Goal: Transaction & Acquisition: Purchase product/service

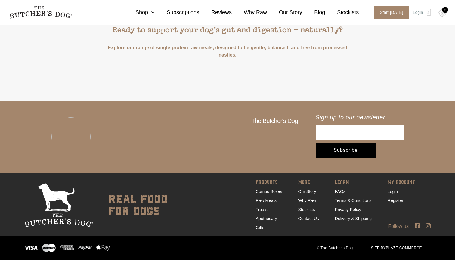
scroll to position [1790, 0]
click at [346, 219] on link "Delivery & Shipping" at bounding box center [353, 218] width 37 height 5
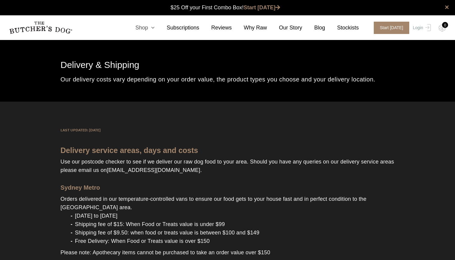
click at [147, 26] on link "Shop" at bounding box center [138, 28] width 31 height 8
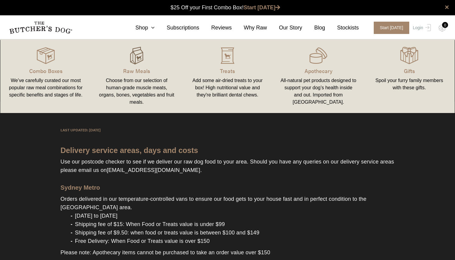
click at [137, 60] on img at bounding box center [137, 56] width 18 height 18
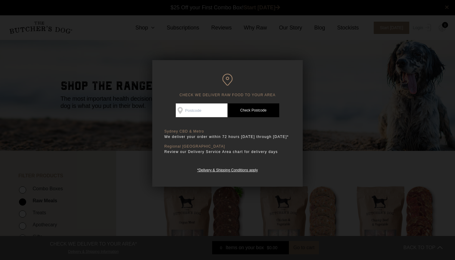
scroll to position [0, 0]
click at [198, 114] on input "Check Availability At" at bounding box center [202, 111] width 52 height 14
type input "2549"
click at [256, 111] on link "Check Postcode" at bounding box center [254, 111] width 52 height 14
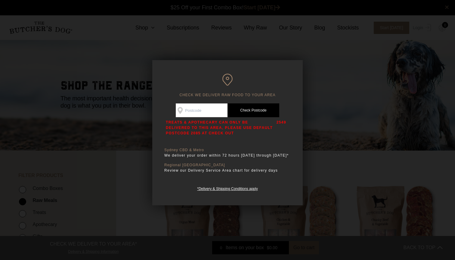
click at [334, 109] on div at bounding box center [227, 130] width 455 height 260
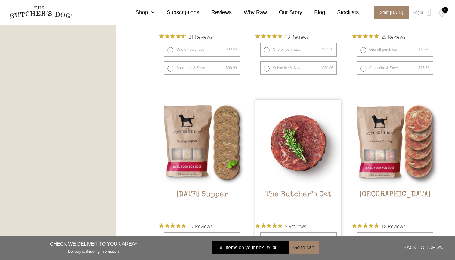
scroll to position [478, 0]
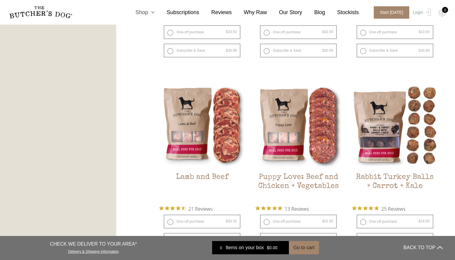
click at [152, 11] on icon at bounding box center [151, 12] width 7 height 5
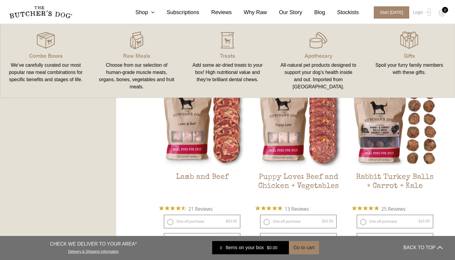
click at [232, 63] on div "Add some air-dried treats to your box! High nutritional value and they're brill…" at bounding box center [227, 73] width 76 height 22
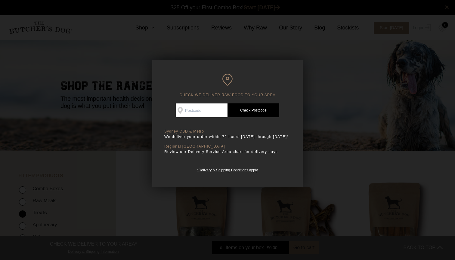
scroll to position [0, 0]
click at [316, 86] on div at bounding box center [227, 130] width 455 height 260
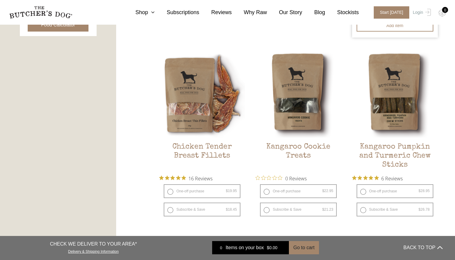
scroll to position [331, 0]
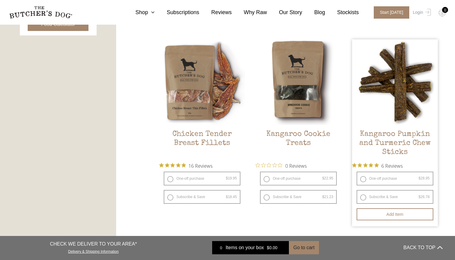
click at [402, 81] on img at bounding box center [395, 82] width 86 height 86
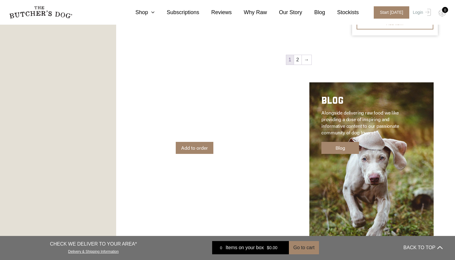
scroll to position [902, 0]
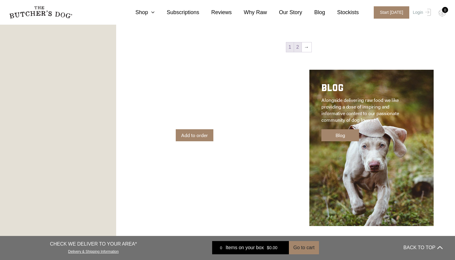
click at [296, 48] on link "2" at bounding box center [298, 47] width 8 height 10
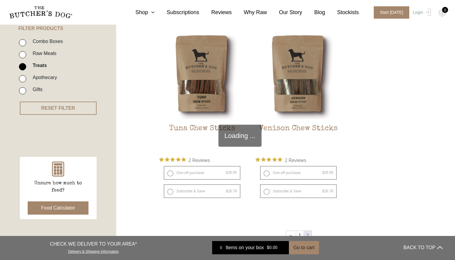
scroll to position [143, 0]
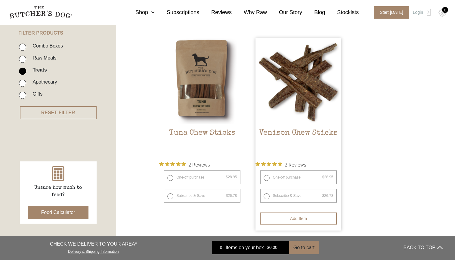
click at [296, 58] on img at bounding box center [299, 81] width 86 height 86
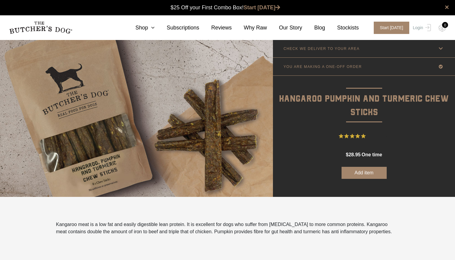
click at [322, 48] on p "CHECK WE DELIVER TO YOUR AREA" at bounding box center [322, 49] width 76 height 4
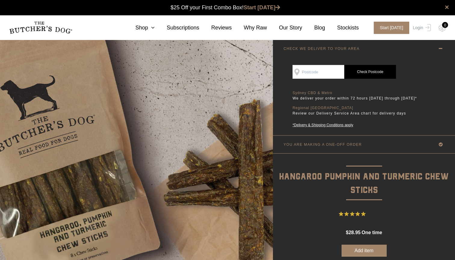
click at [322, 48] on p "CHECK WE DELIVER TO YOUR AREA" at bounding box center [322, 49] width 76 height 4
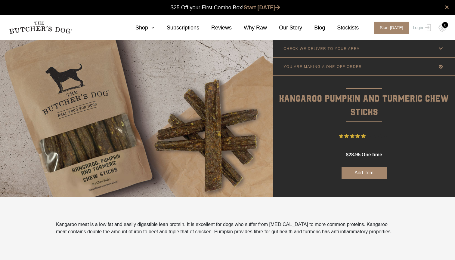
click at [330, 70] on link "YOU ARE MAKING A ONE-OFF ORDER" at bounding box center [364, 67] width 182 height 18
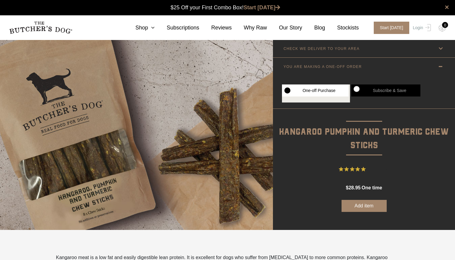
click at [330, 70] on link "YOU ARE MAKING A ONE-OFF ORDER" at bounding box center [364, 67] width 182 height 18
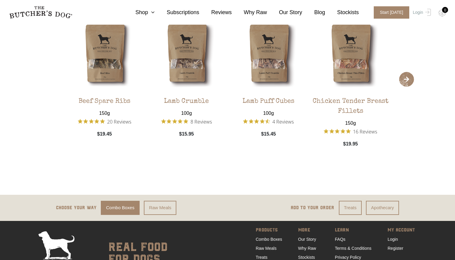
scroll to position [800, 0]
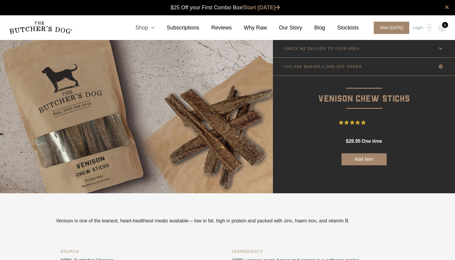
click at [153, 28] on icon at bounding box center [151, 27] width 7 height 5
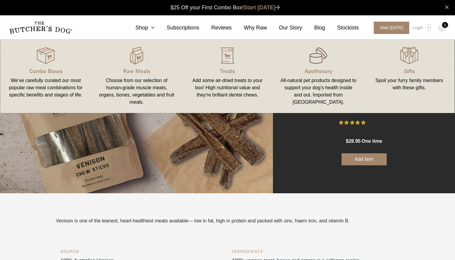
click at [315, 60] on img at bounding box center [318, 56] width 18 height 18
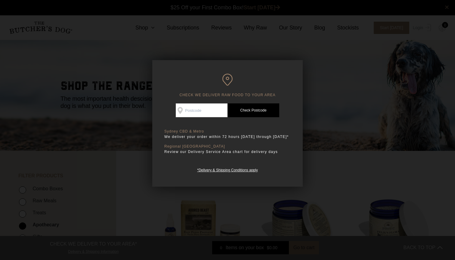
scroll to position [0, 0]
click at [317, 67] on div at bounding box center [227, 130] width 455 height 260
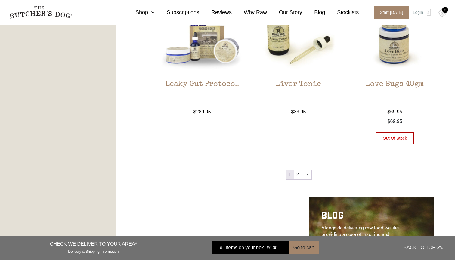
scroll to position [693, 0]
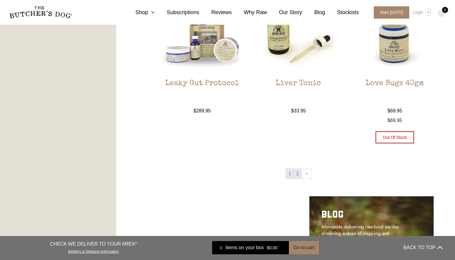
click at [300, 175] on link "2" at bounding box center [298, 174] width 8 height 10
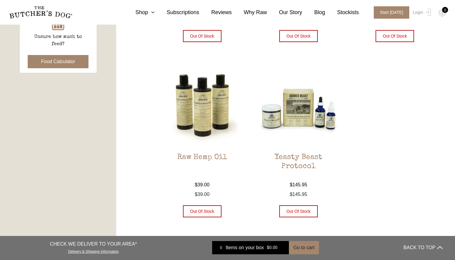
scroll to position [296, 0]
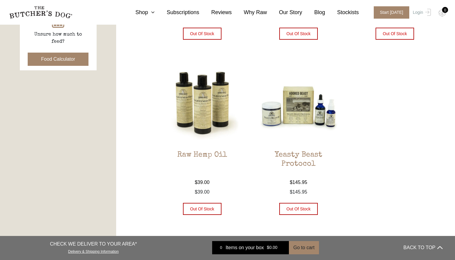
click at [318, 117] on img at bounding box center [299, 103] width 86 height 86
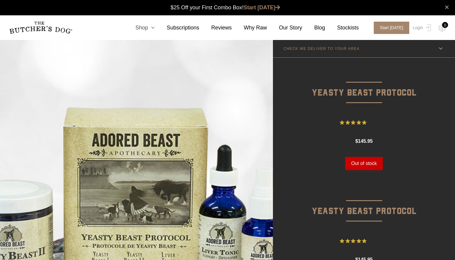
click at [150, 26] on icon at bounding box center [151, 27] width 7 height 5
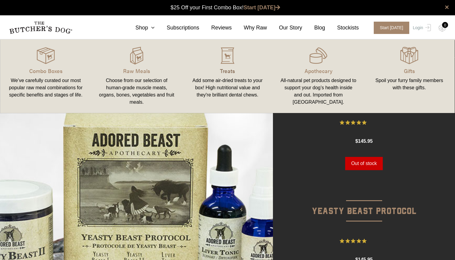
click at [230, 72] on p "Treats" at bounding box center [227, 71] width 76 height 8
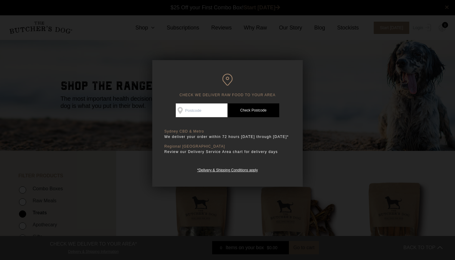
scroll to position [0, 0]
click at [325, 76] on div at bounding box center [227, 130] width 455 height 260
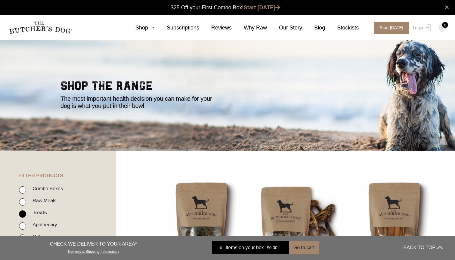
scroll to position [0, 0]
